Goal: Task Accomplishment & Management: Use online tool/utility

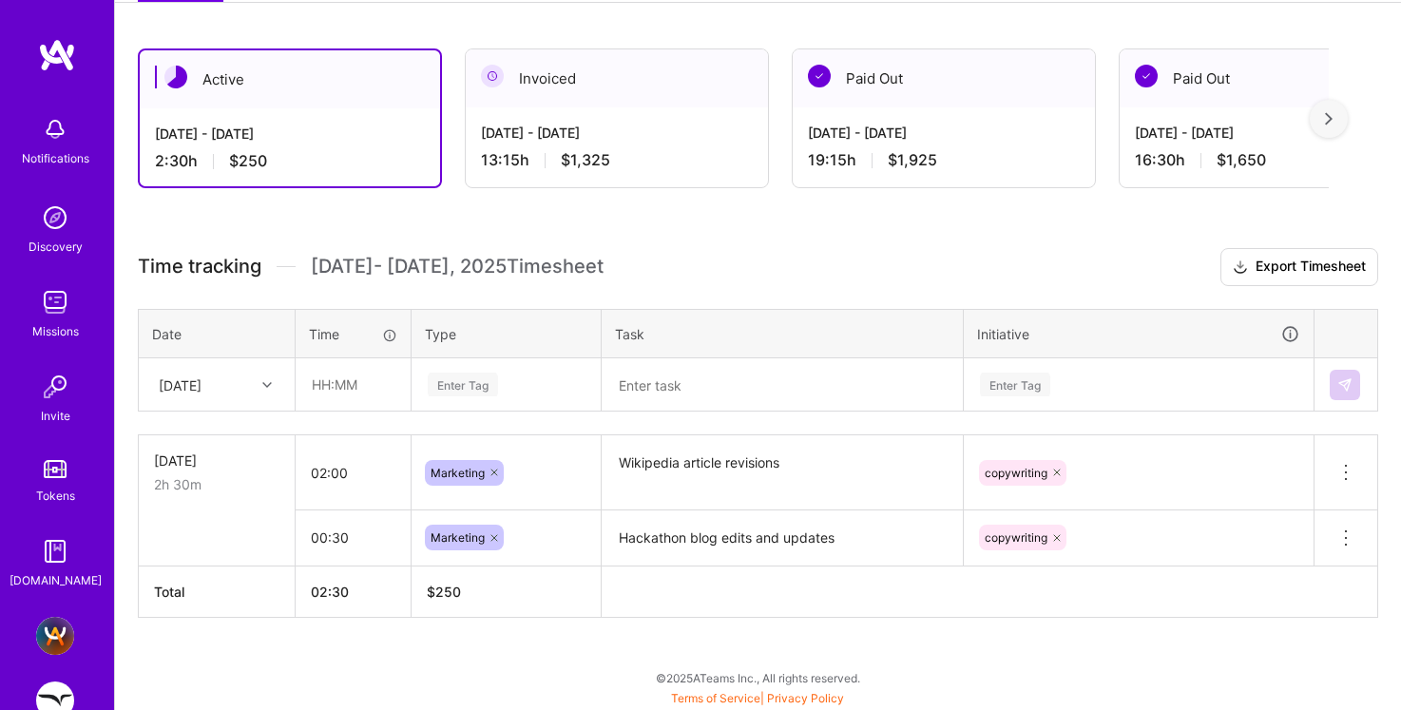
scroll to position [112, 0]
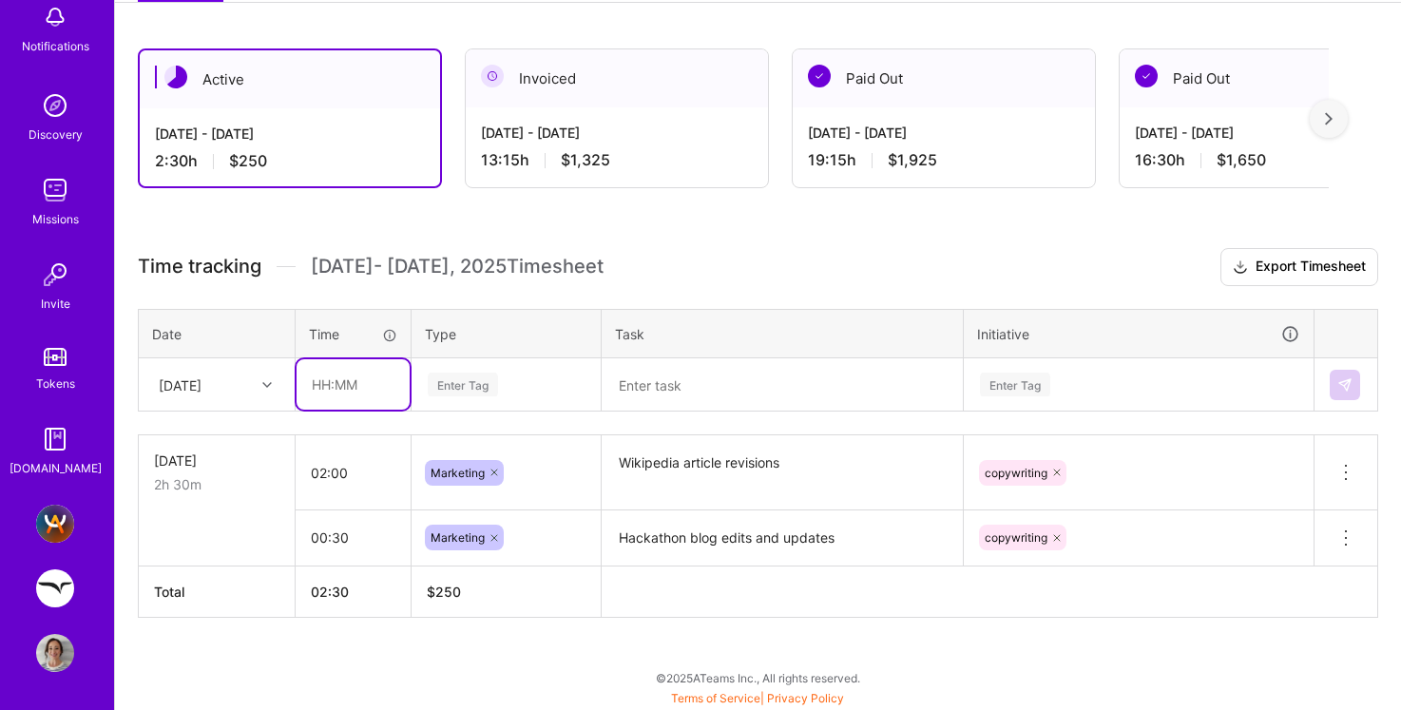
click at [336, 388] on input "text" at bounding box center [352, 384] width 113 height 50
type input "03:00"
click at [454, 398] on div "Enter Tag" at bounding box center [505, 384] width 187 height 49
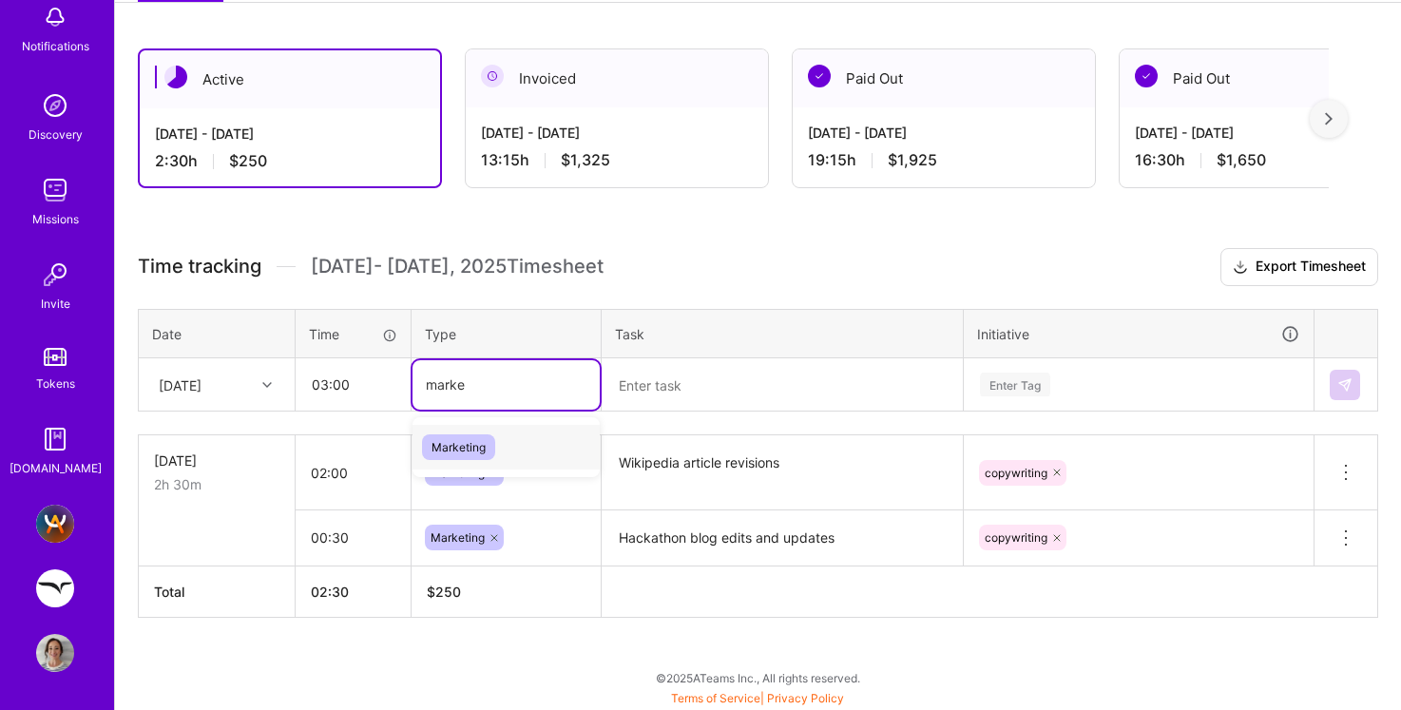
type input "market"
click at [453, 449] on span "Marketing" at bounding box center [458, 447] width 73 height 26
click at [632, 391] on textarea at bounding box center [781, 384] width 357 height 49
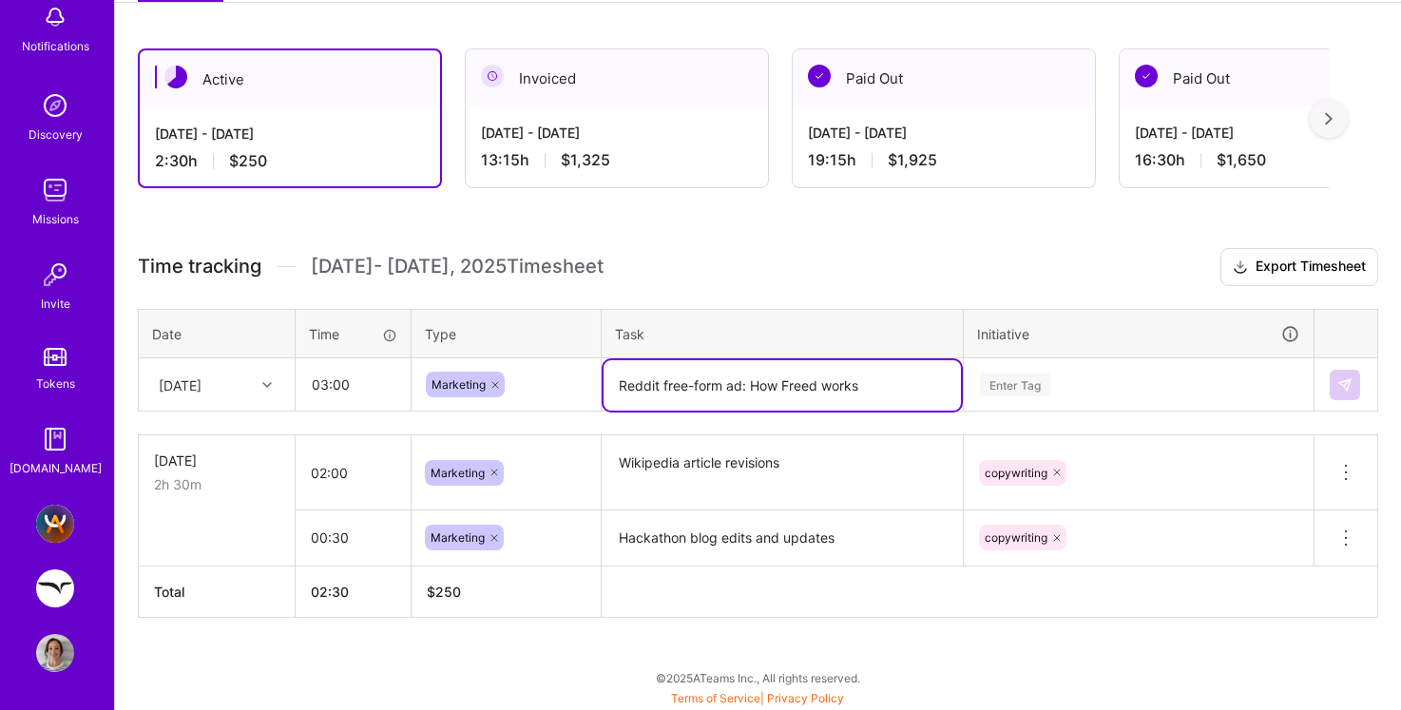
type textarea "Reddit free-form ad: How Freed works"
click at [1002, 382] on div "Enter Tag" at bounding box center [1138, 384] width 348 height 49
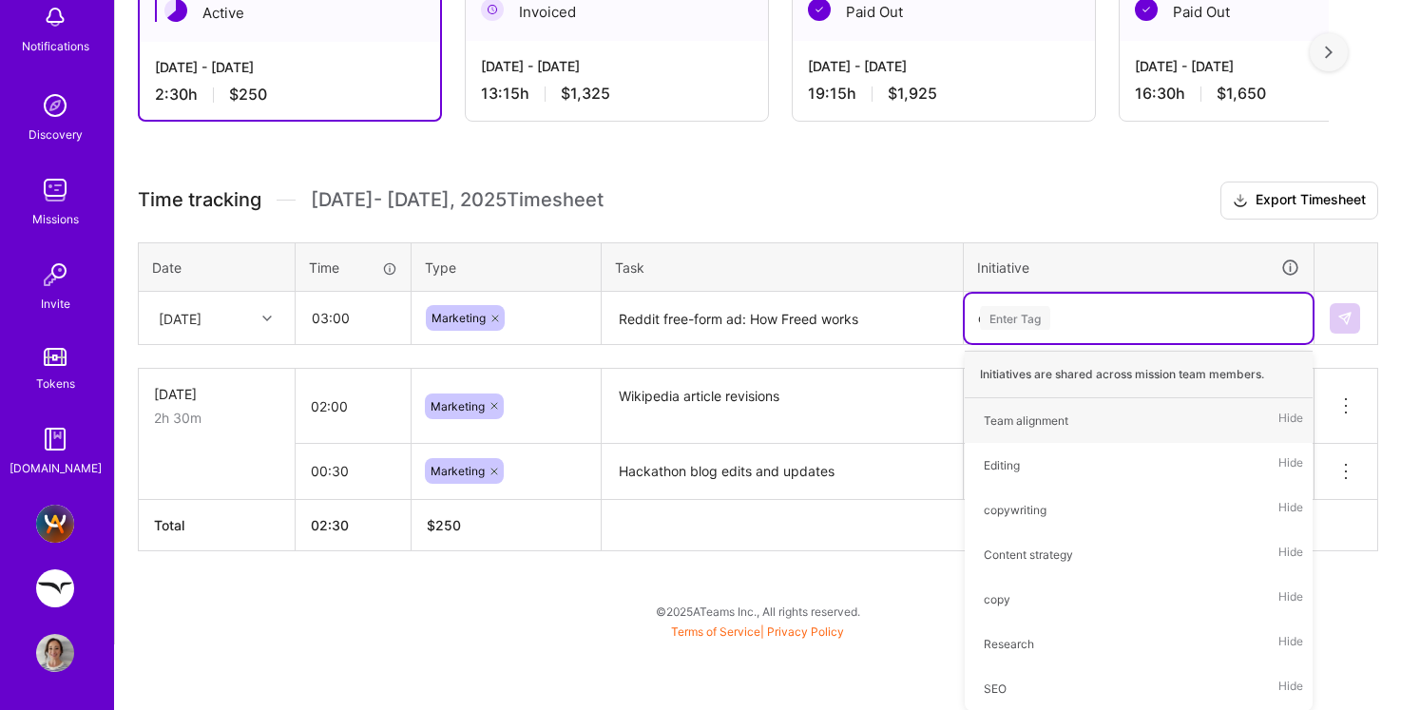
scroll to position [301, 0]
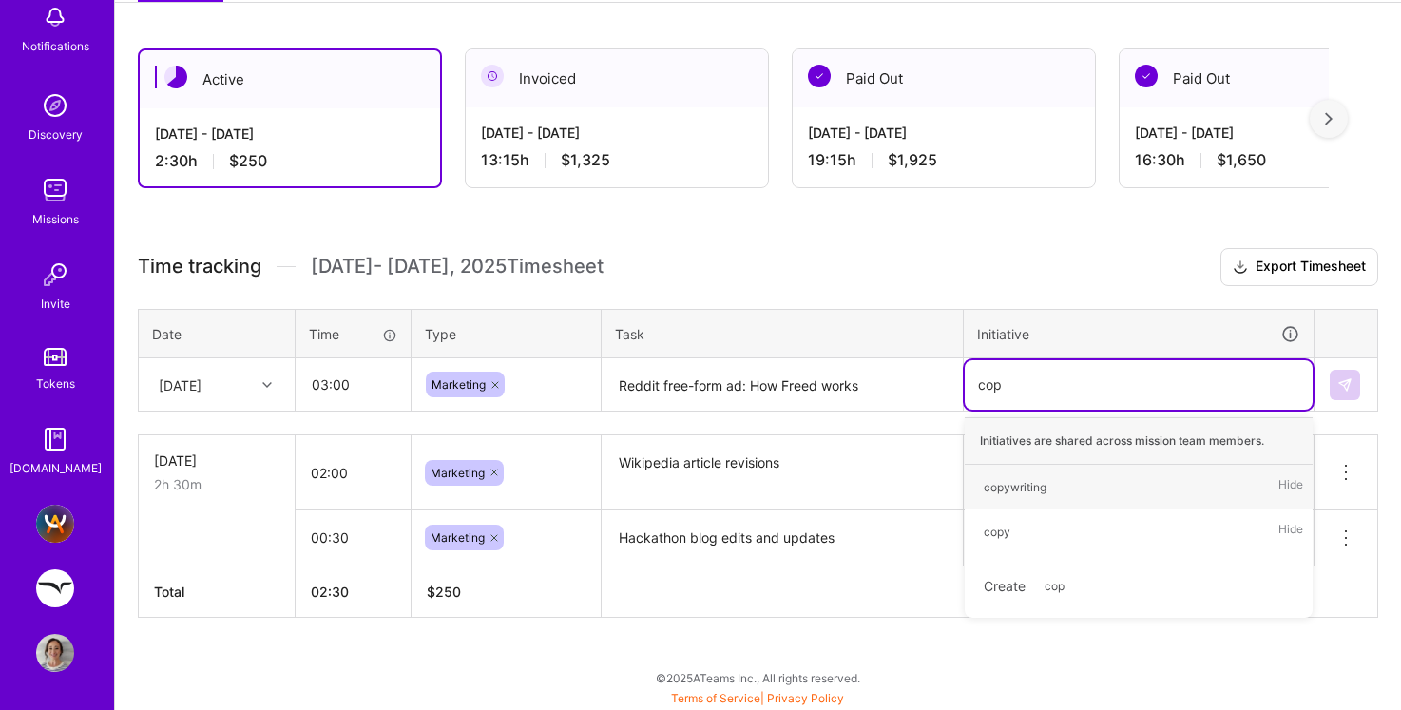
type input "copy"
click at [1021, 484] on div "copywriting" at bounding box center [1014, 487] width 63 height 20
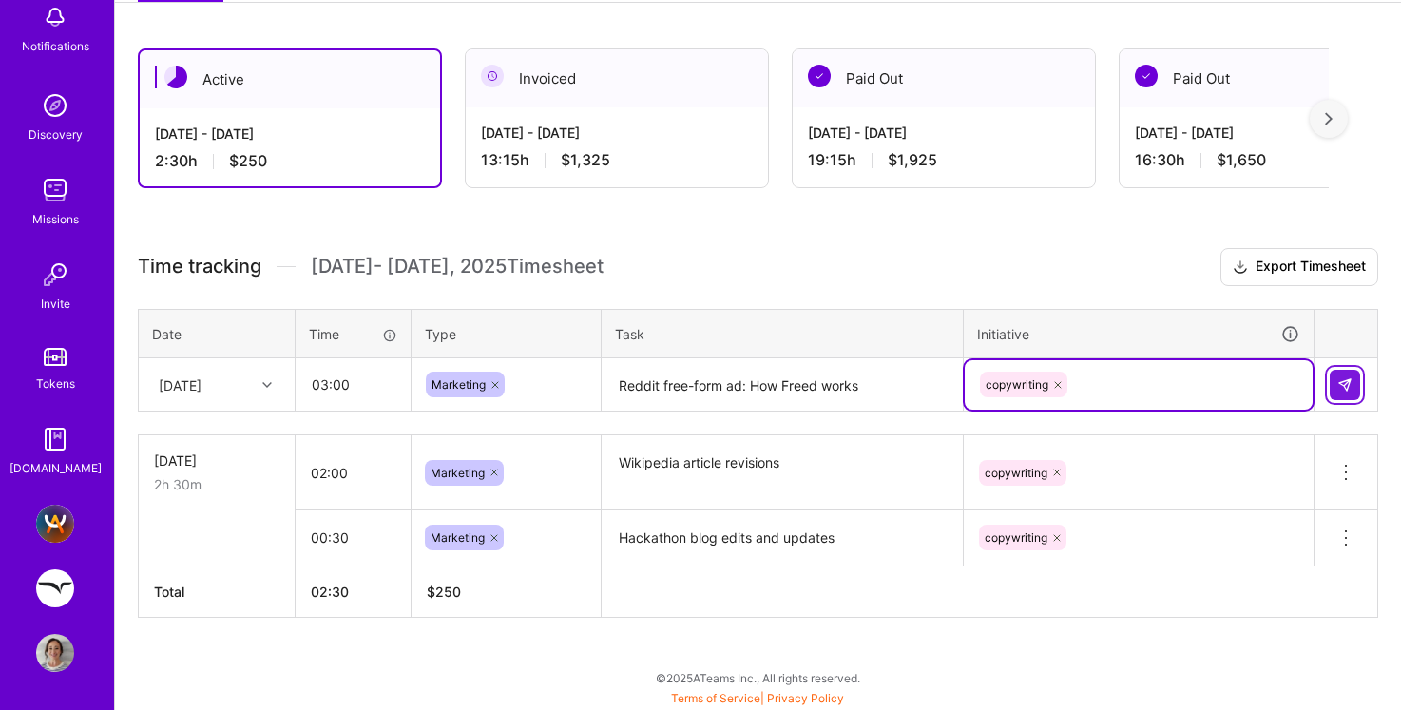
click at [1345, 391] on button at bounding box center [1344, 385] width 30 height 30
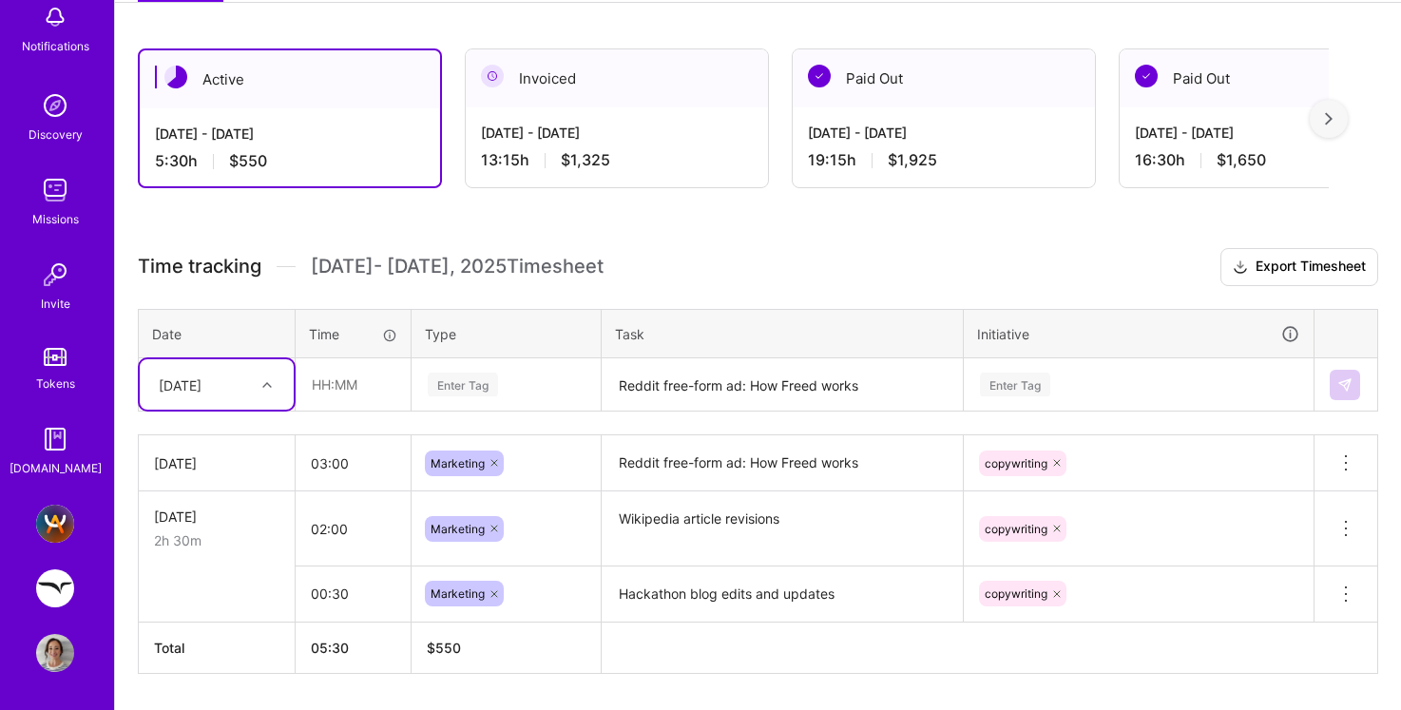
click at [239, 461] on div "[DATE]" at bounding box center [216, 463] width 125 height 20
click at [236, 461] on div "[DATE]" at bounding box center [216, 463] width 125 height 20
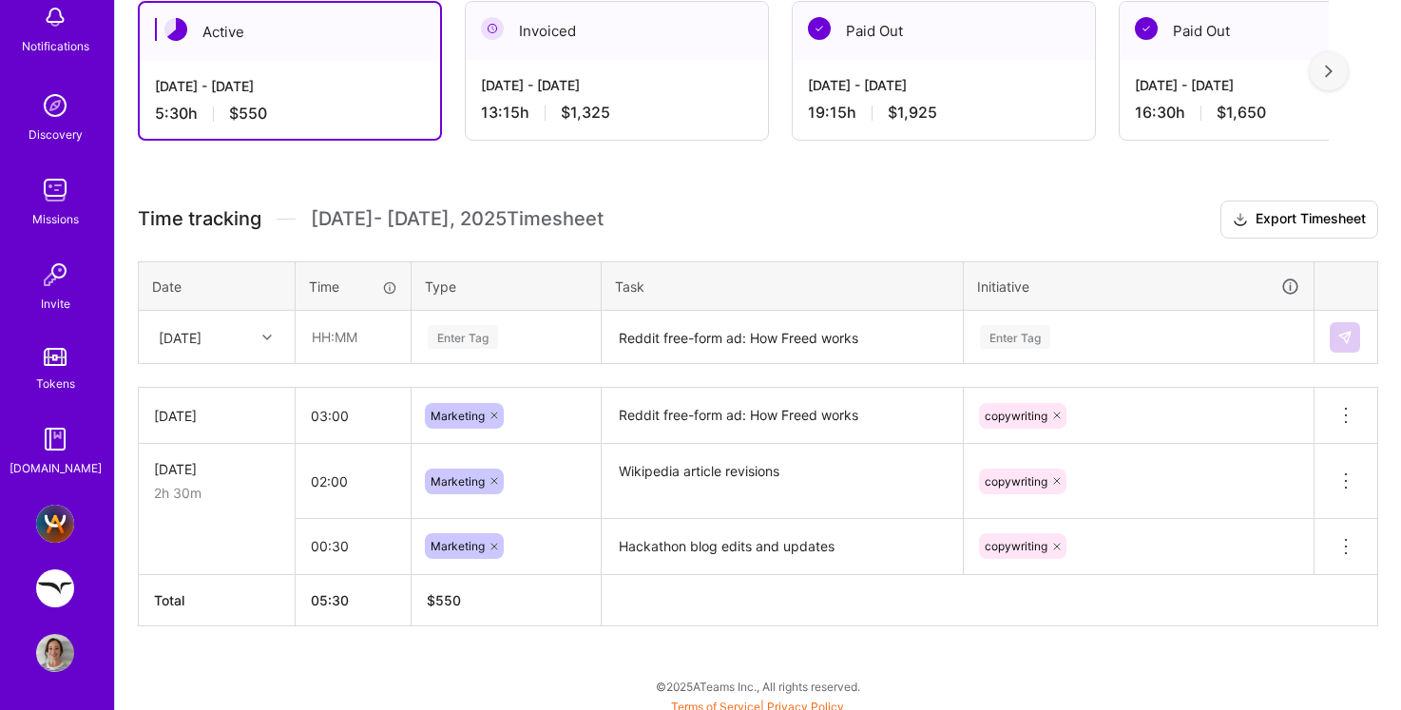
scroll to position [357, 0]
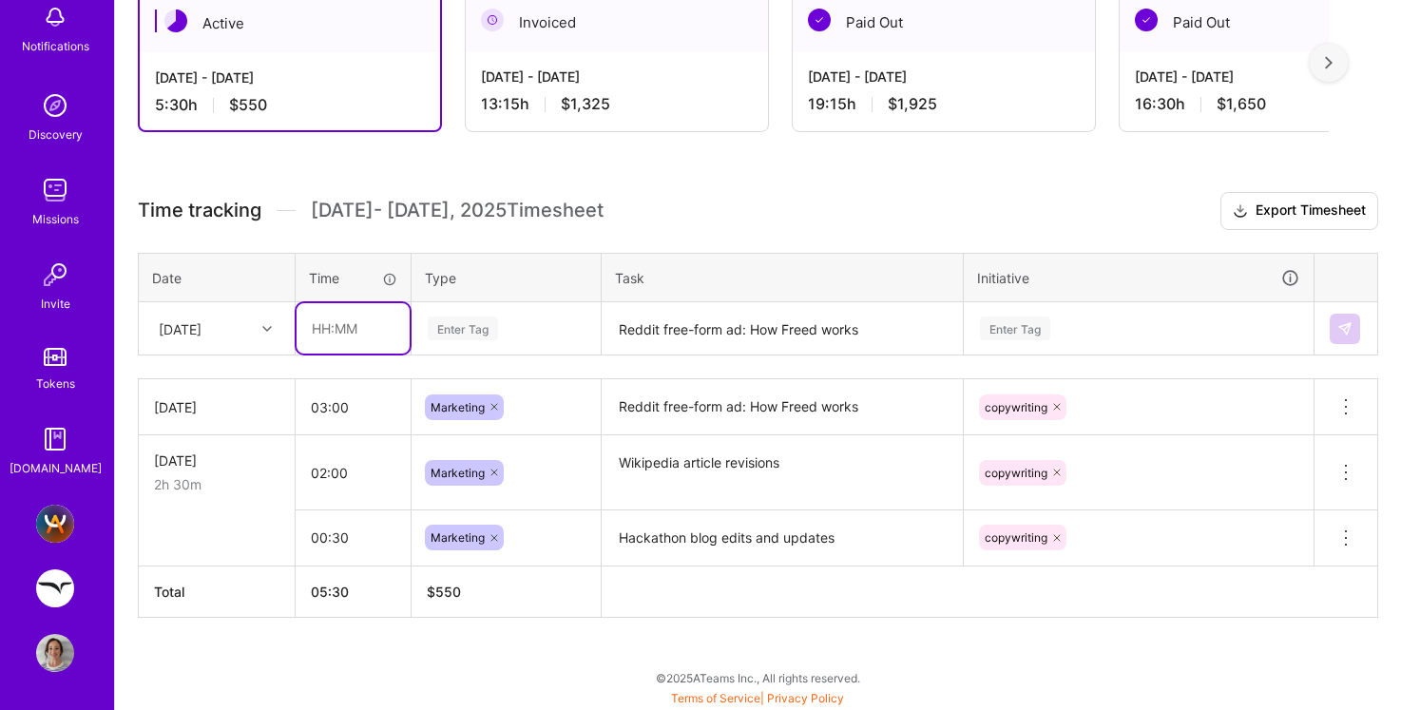
click at [330, 330] on input "text" at bounding box center [352, 328] width 113 height 50
type input "03:00"
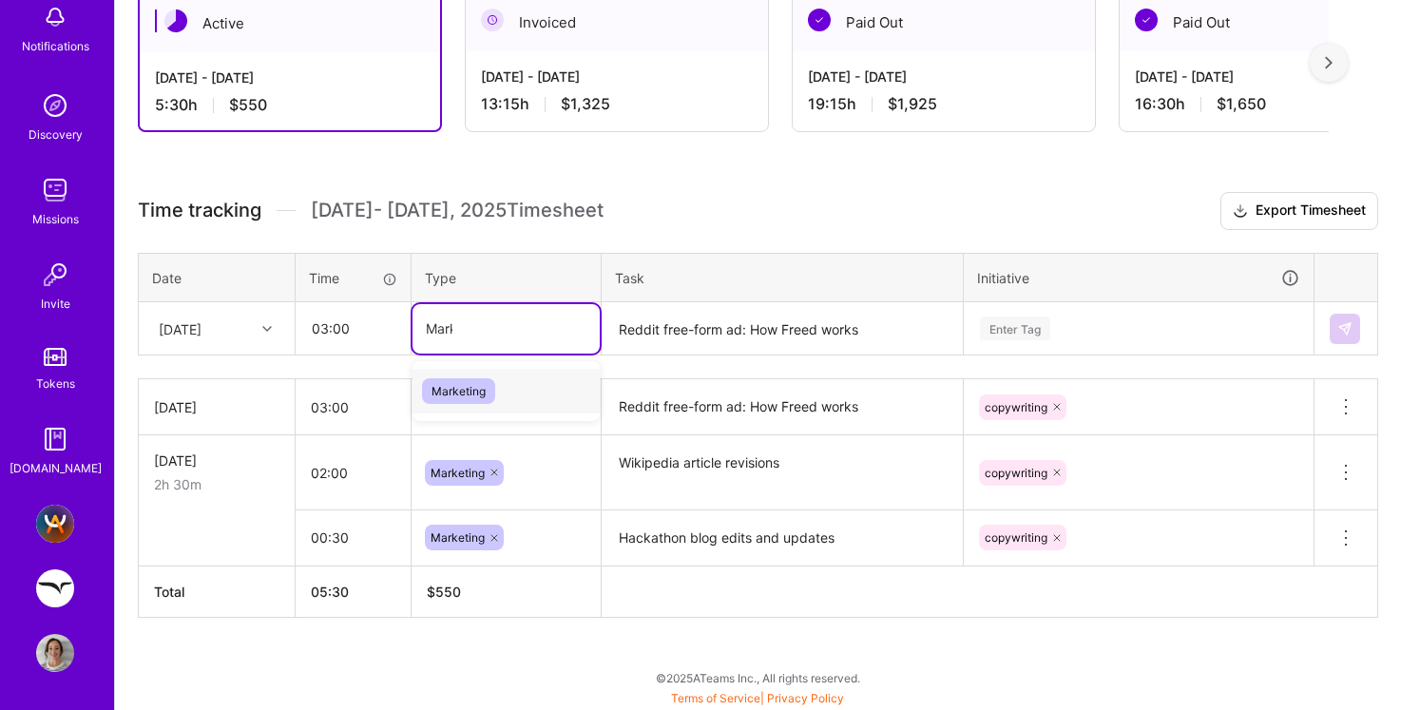
type input "Market"
click at [448, 391] on span "Marketing" at bounding box center [458, 391] width 73 height 26
click at [674, 334] on textarea "Reddit free-form ad: How Freed works" at bounding box center [781, 329] width 357 height 50
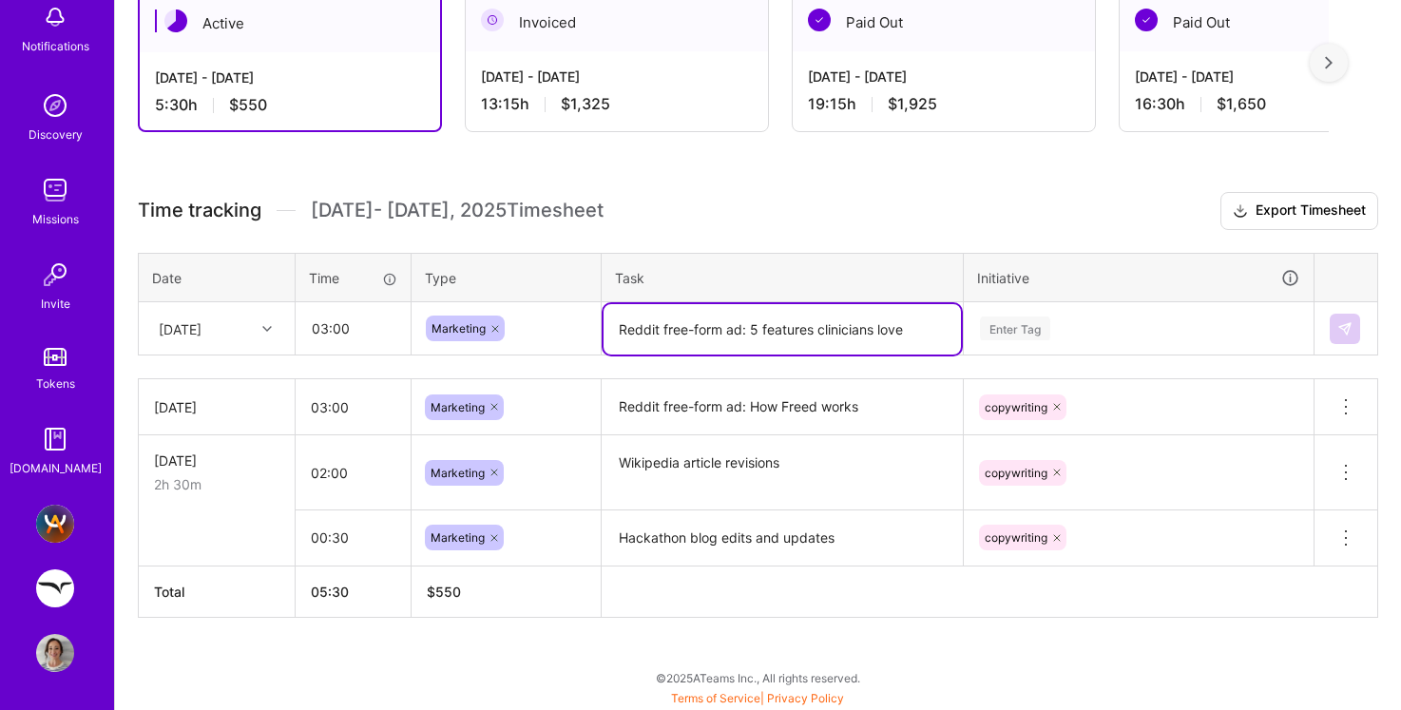
click at [260, 341] on div at bounding box center [269, 328] width 29 height 31
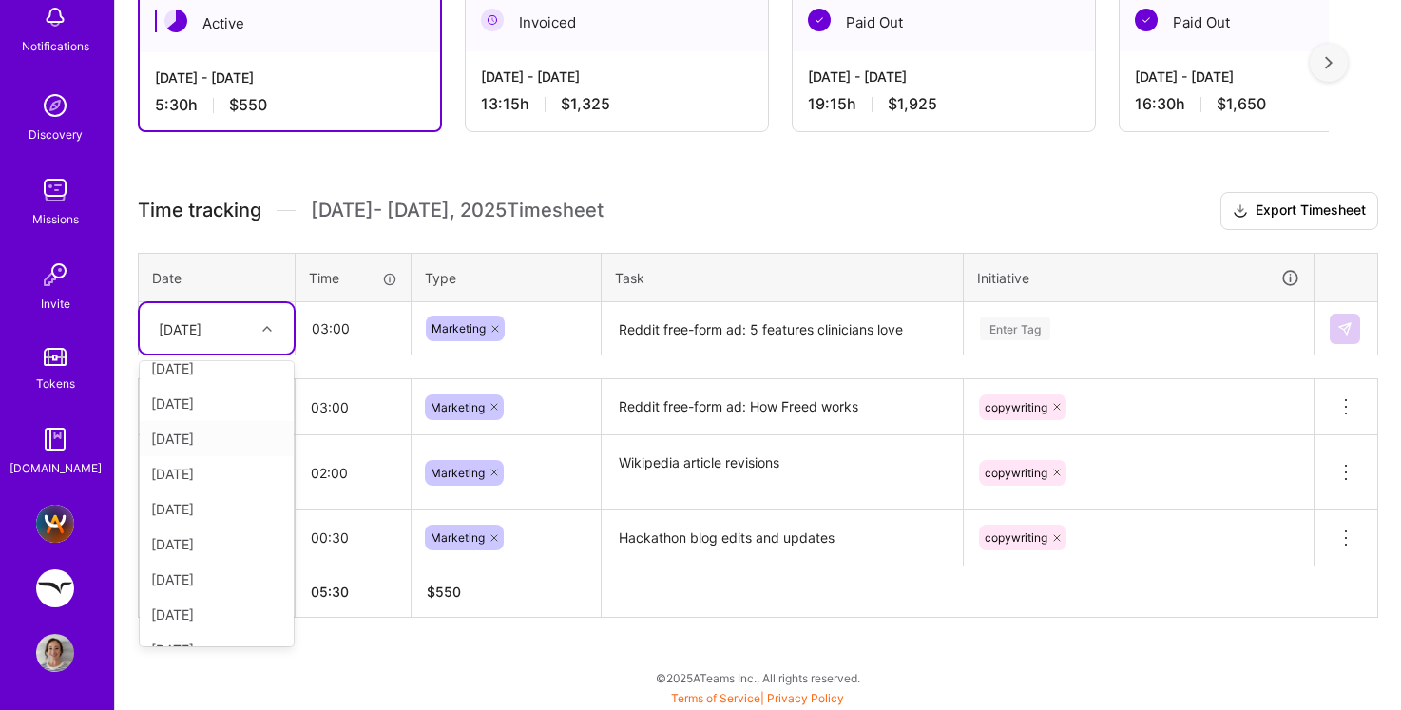
scroll to position [142, 0]
click at [187, 557] on div "[DATE]" at bounding box center [217, 557] width 154 height 35
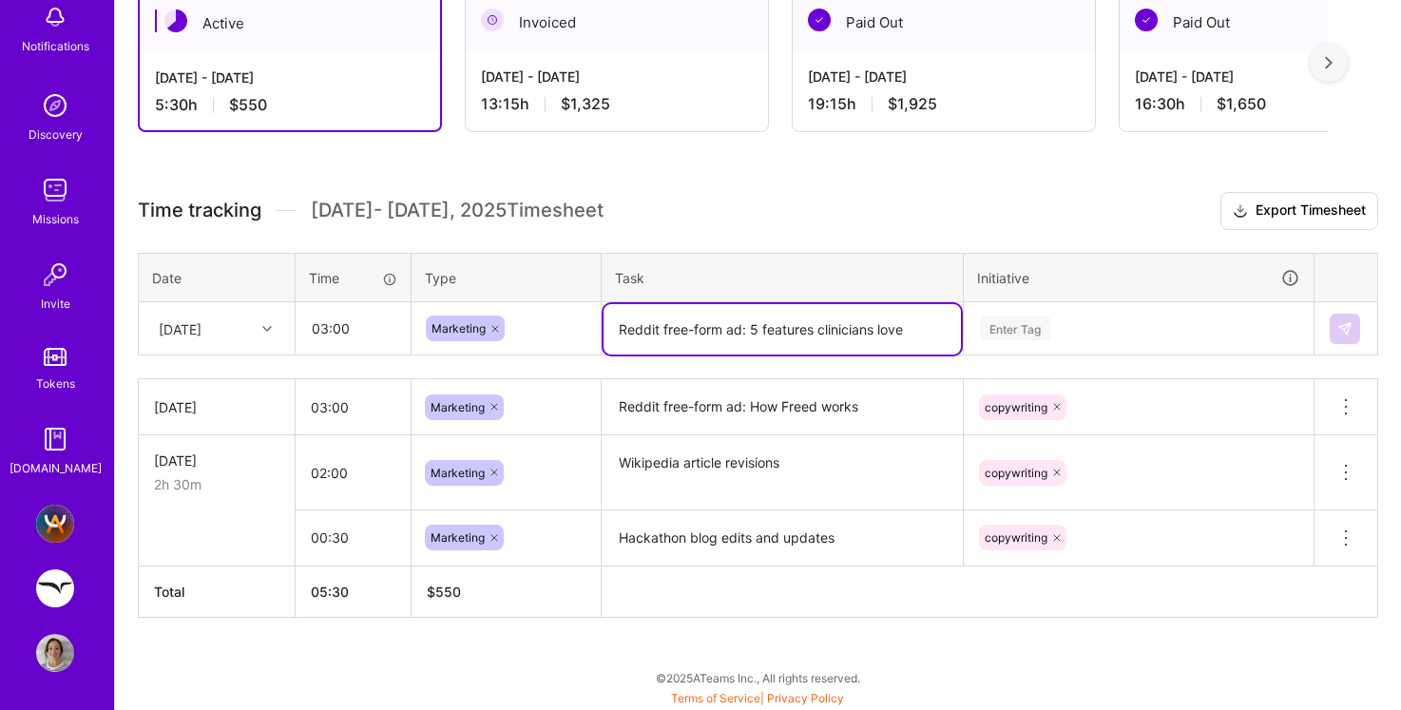
click at [677, 335] on textarea "Reddit free-form ad: 5 features clinicians love" at bounding box center [781, 329] width 357 height 50
click at [846, 331] on textarea "Reddit free-form ad: 5 features clinicians love" at bounding box center [781, 329] width 357 height 50
click at [911, 331] on textarea "Reddit free-form ad: 5 features clinicians love" at bounding box center [781, 329] width 357 height 50
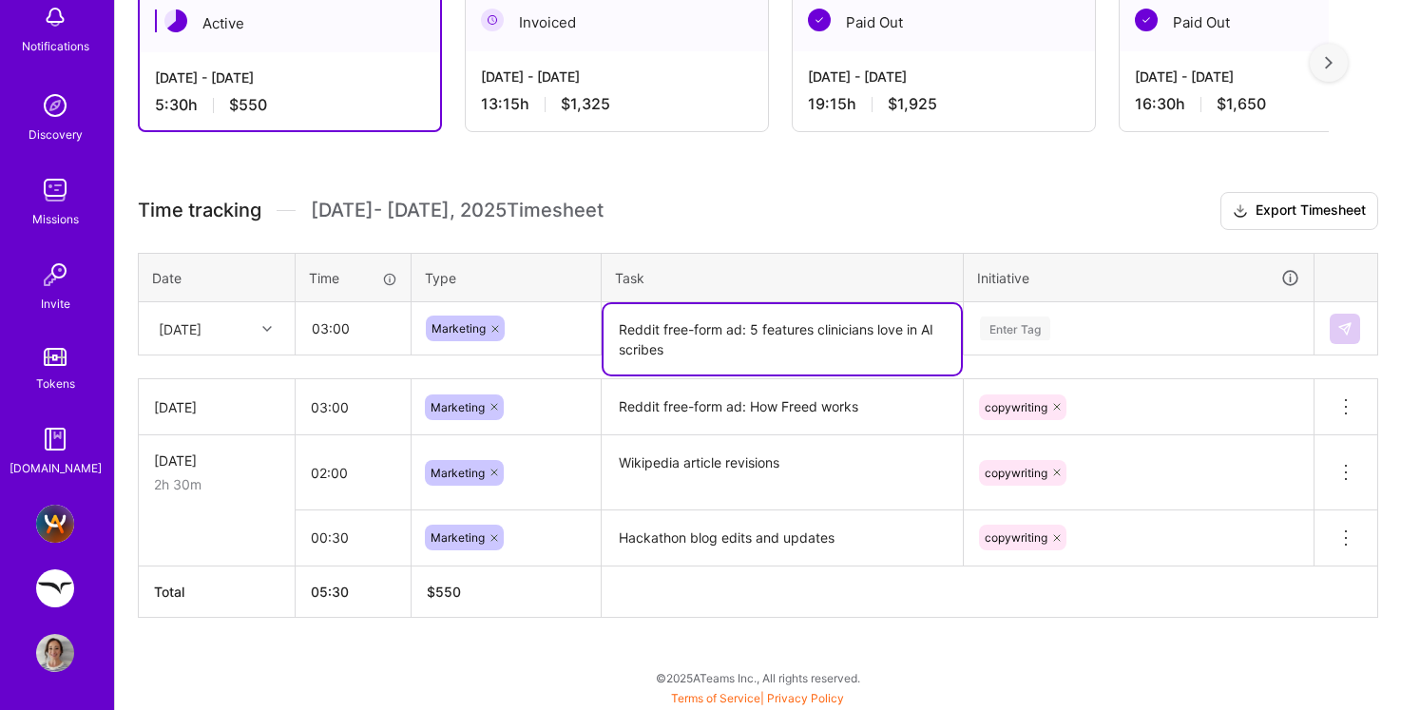
type textarea "Reddit free-form ad: 5 features clinicians love in AI scribes"
click at [1040, 318] on div "Enter Tag" at bounding box center [1015, 327] width 70 height 29
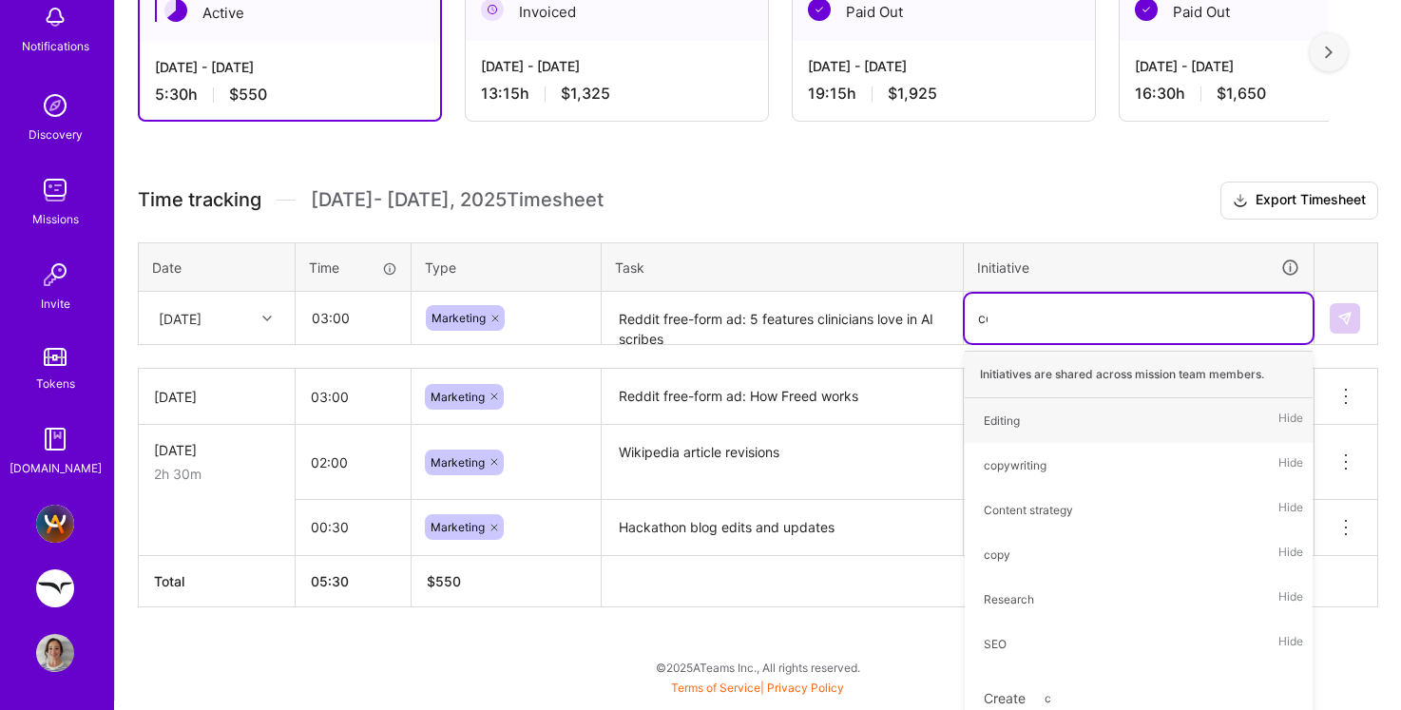
scroll to position [357, 0]
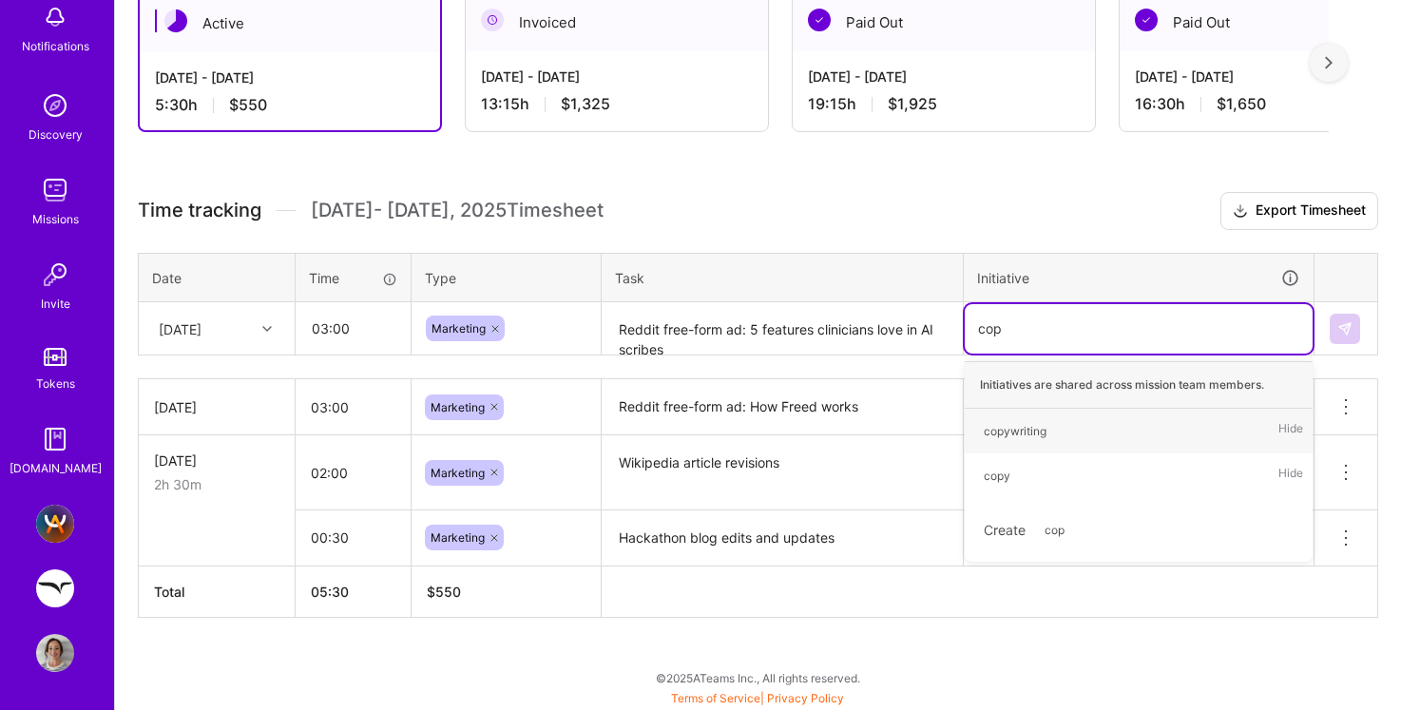
type input "copy"
click at [1036, 426] on div "copywriting" at bounding box center [1014, 431] width 63 height 20
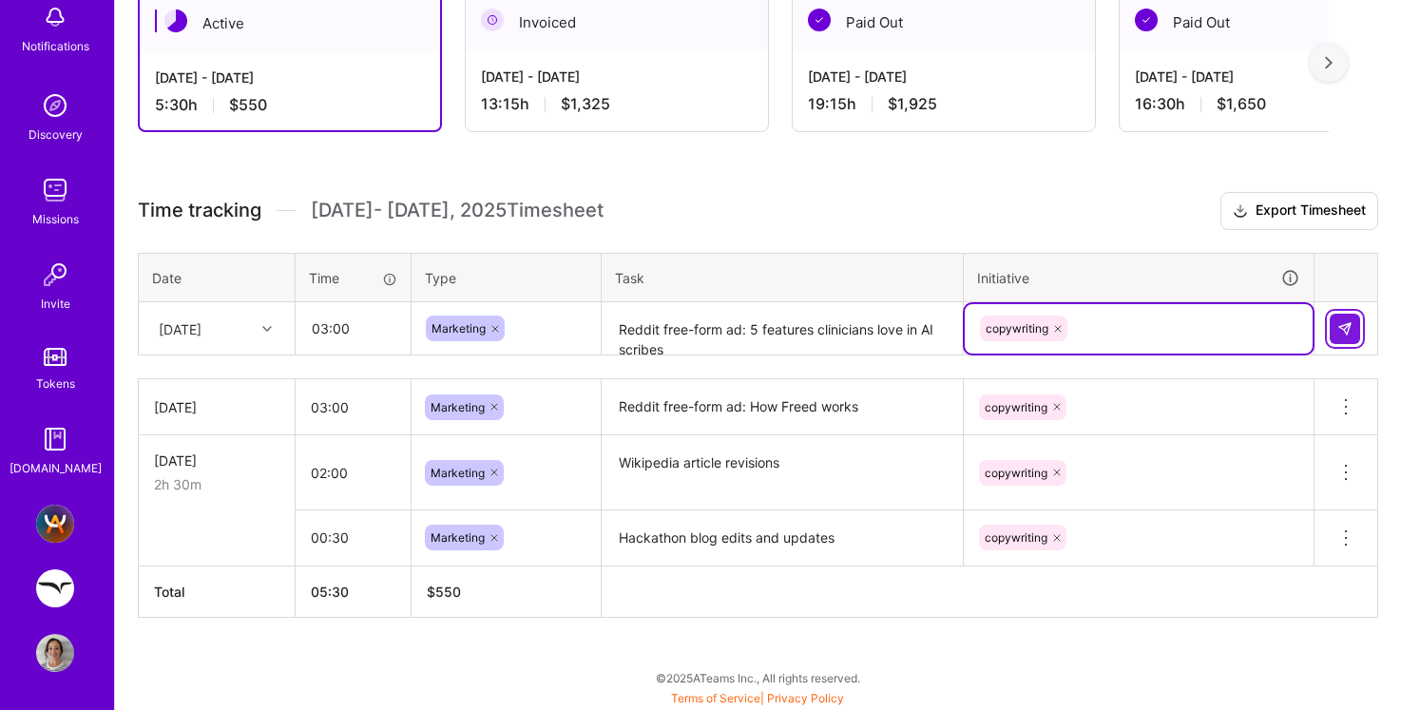
click at [1341, 323] on img at bounding box center [1344, 328] width 15 height 15
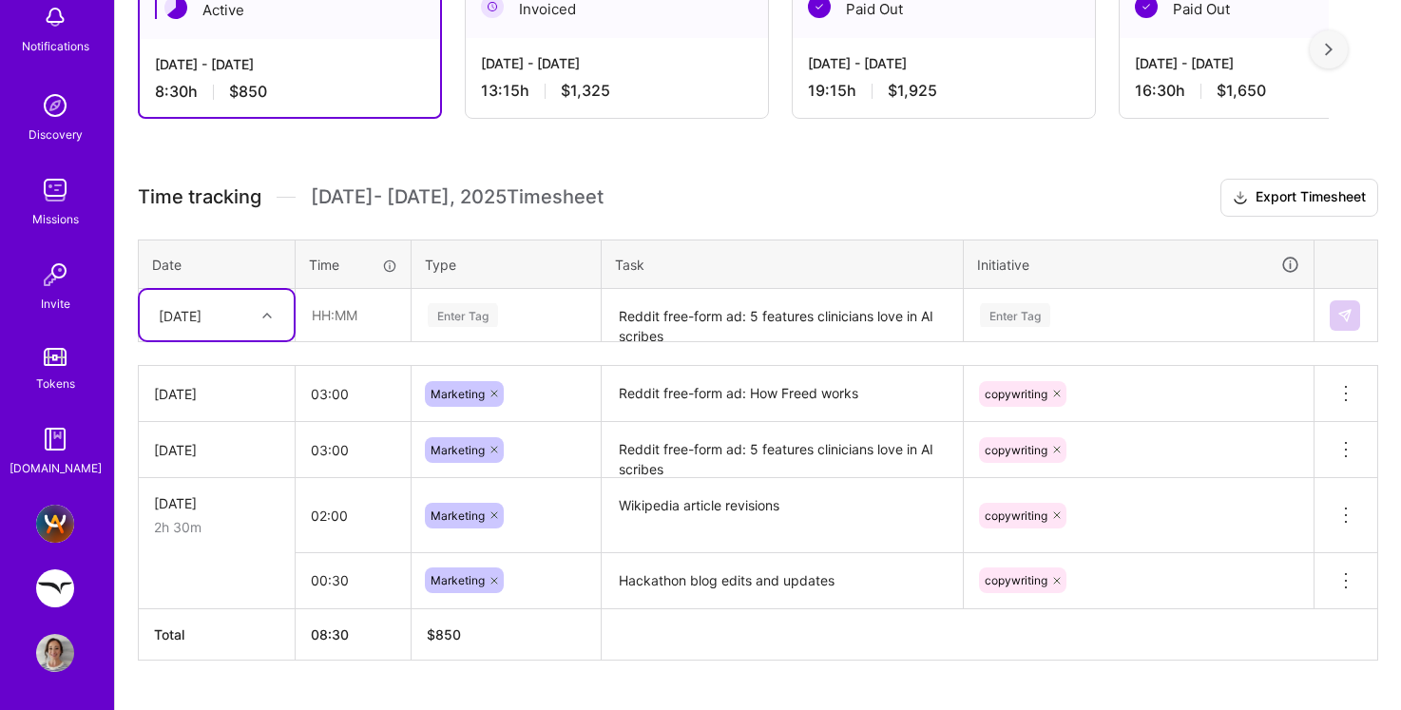
scroll to position [368, 0]
